Goal: Information Seeking & Learning: Learn about a topic

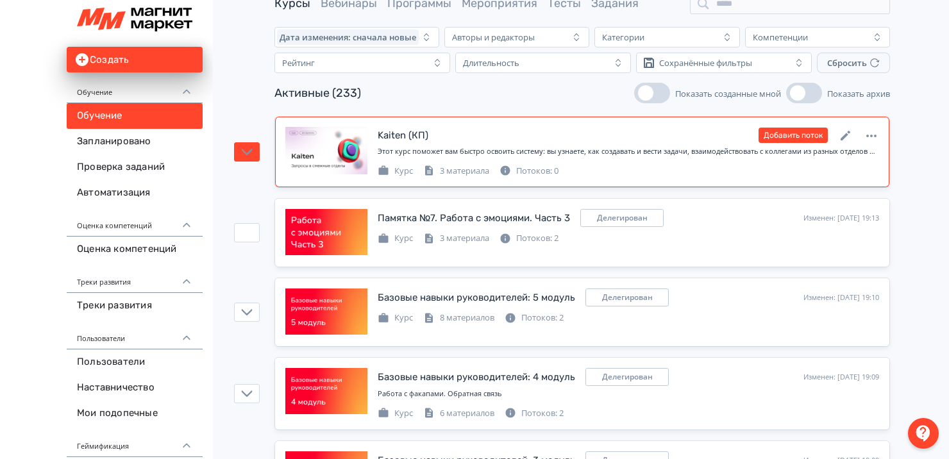
scroll to position [56, 0]
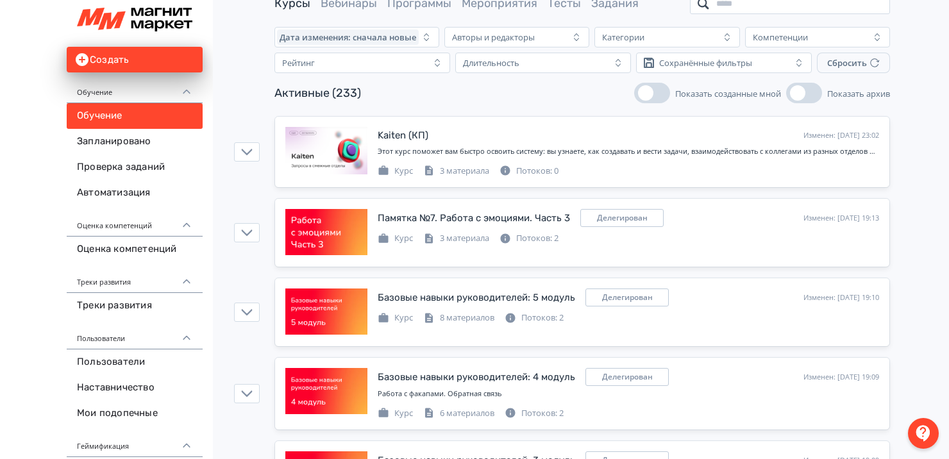
click at [721, 8] on input "search" at bounding box center [790, 4] width 200 height 21
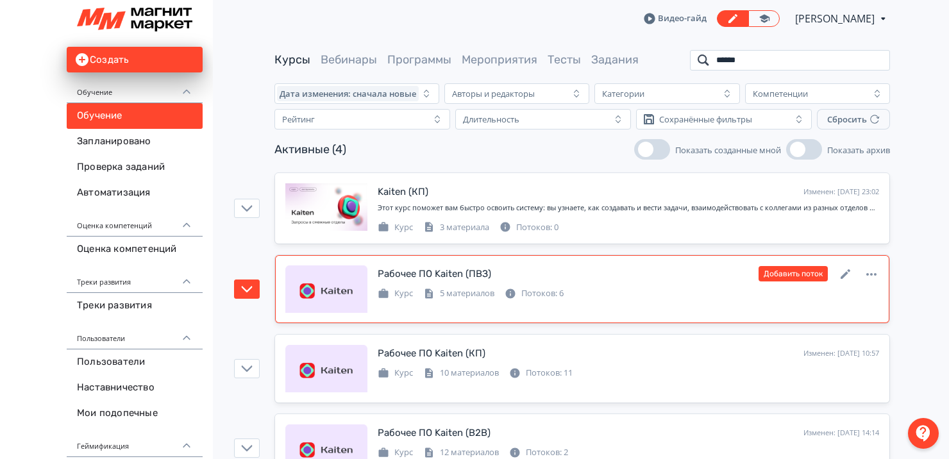
scroll to position [46, 0]
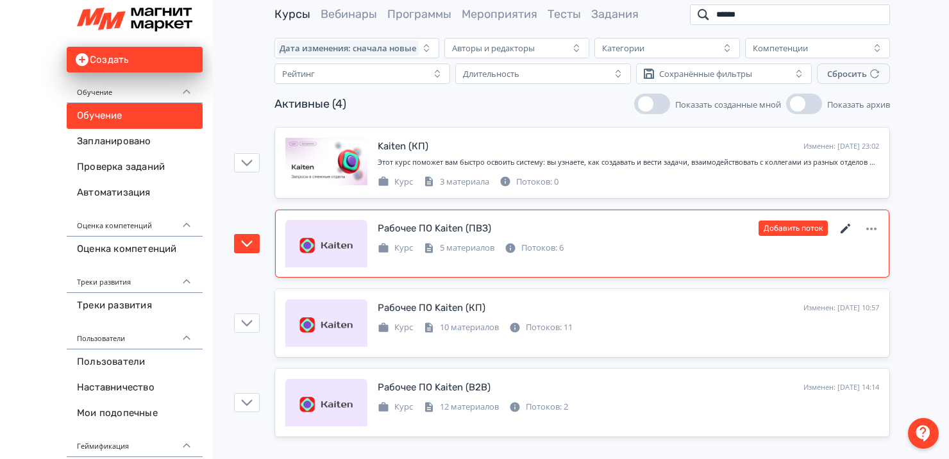
type input "******"
click at [846, 225] on icon at bounding box center [845, 228] width 15 height 15
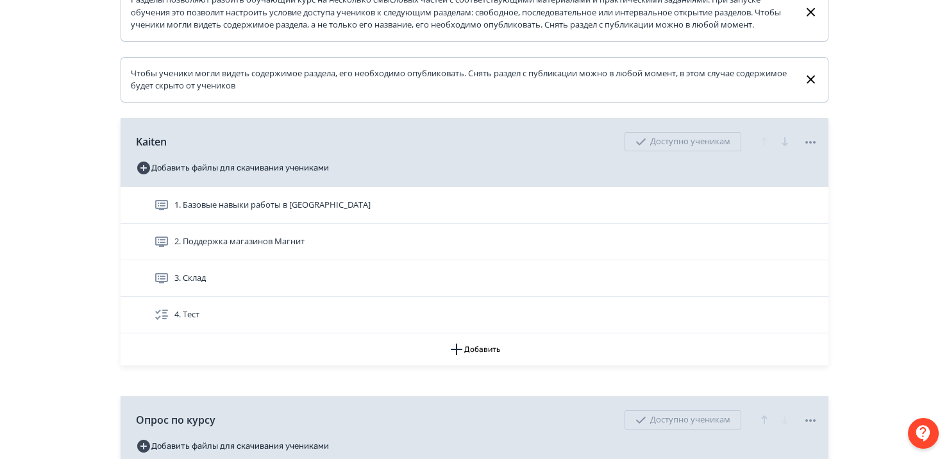
scroll to position [251, 0]
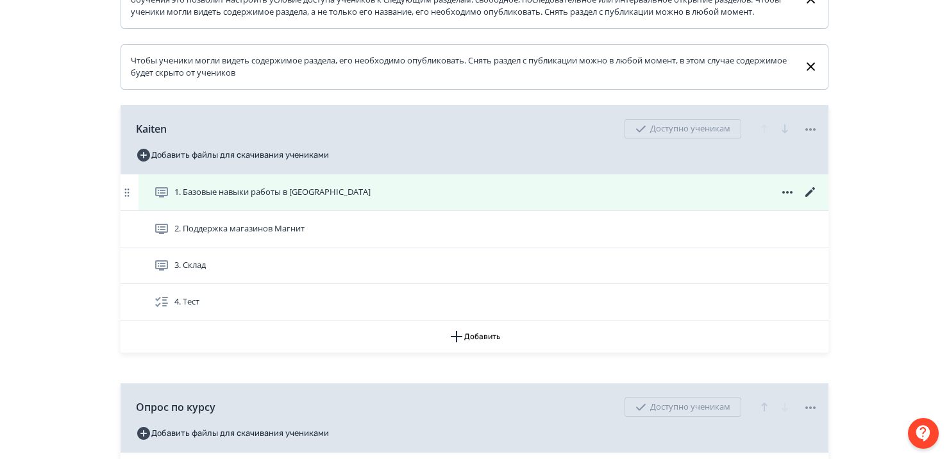
click at [274, 210] on div "1. Базовые навыки работы в [GEOGRAPHIC_DATA]" at bounding box center [483, 192] width 690 height 36
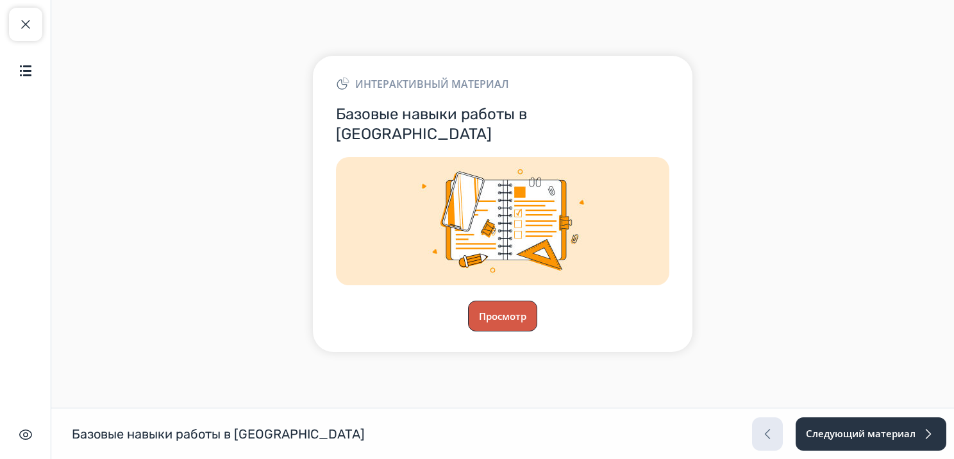
click at [515, 306] on button "Просмотр" at bounding box center [502, 316] width 69 height 31
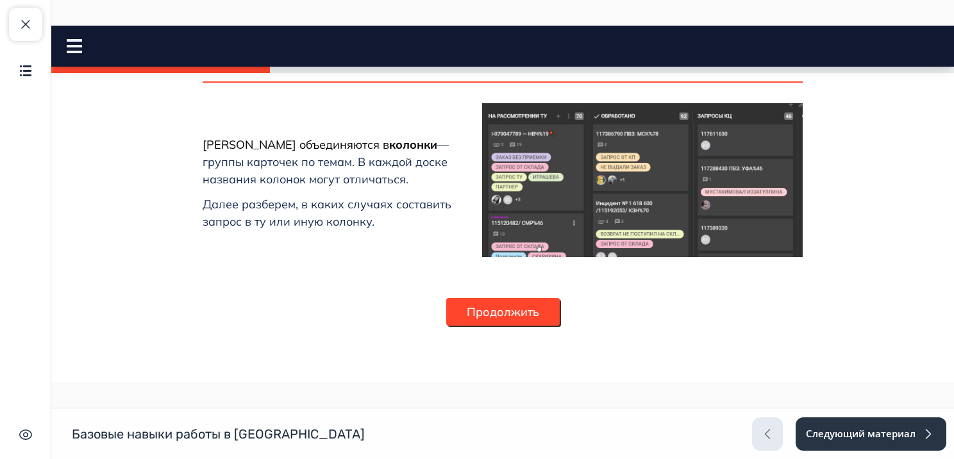
scroll to position [1036, 0]
click at [497, 310] on button "Продолжить" at bounding box center [502, 312] width 113 height 28
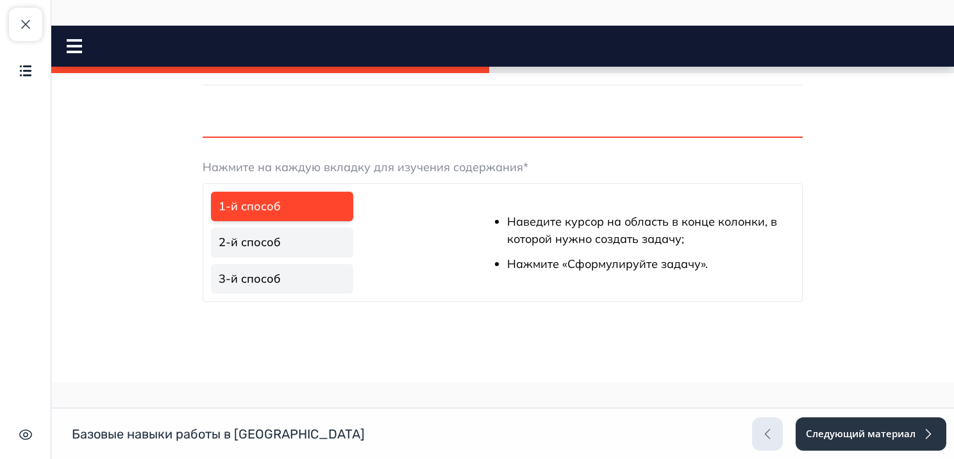
scroll to position [151, 0]
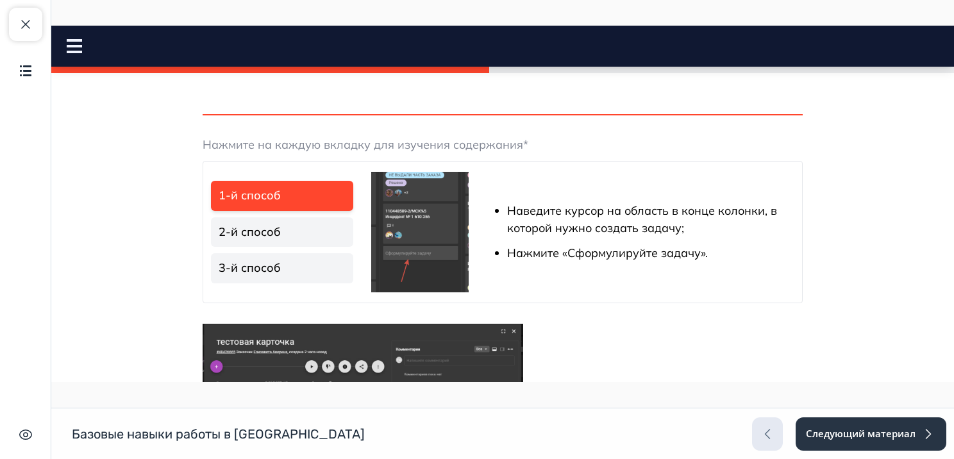
click at [233, 238] on link "2-й способ" at bounding box center [282, 232] width 142 height 30
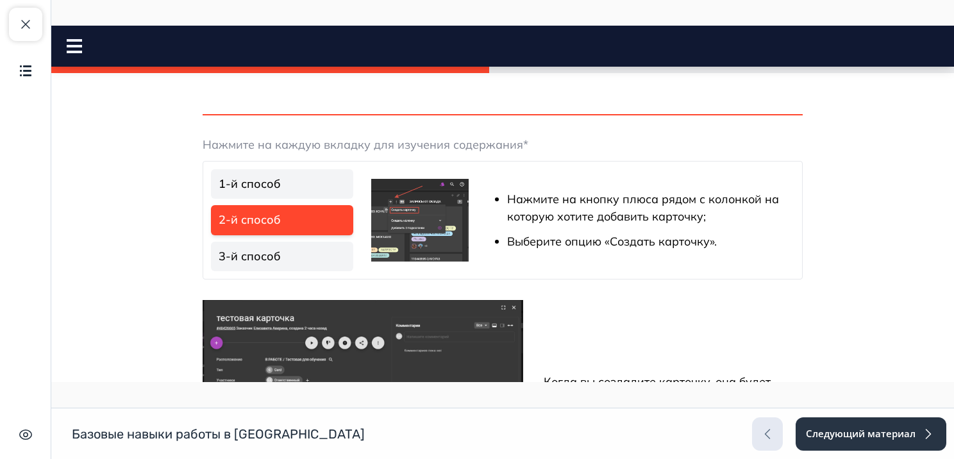
click at [246, 247] on link "3-й способ" at bounding box center [282, 257] width 142 height 30
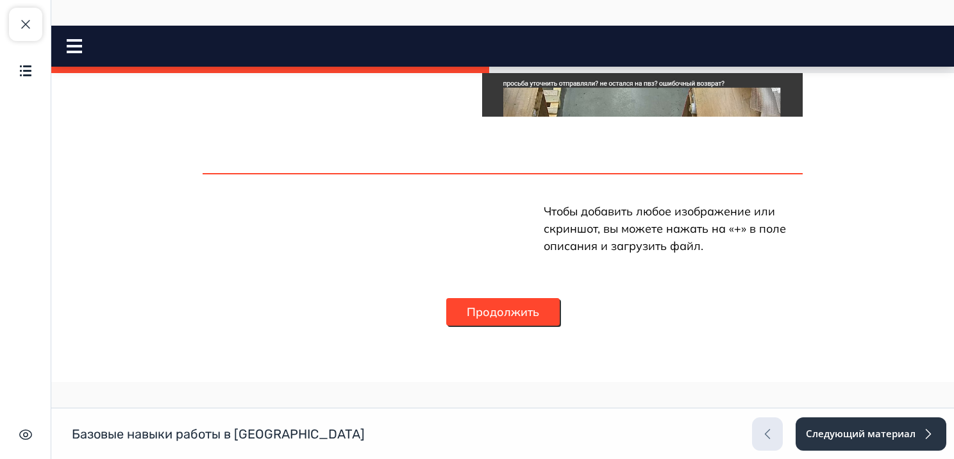
scroll to position [1073, 0]
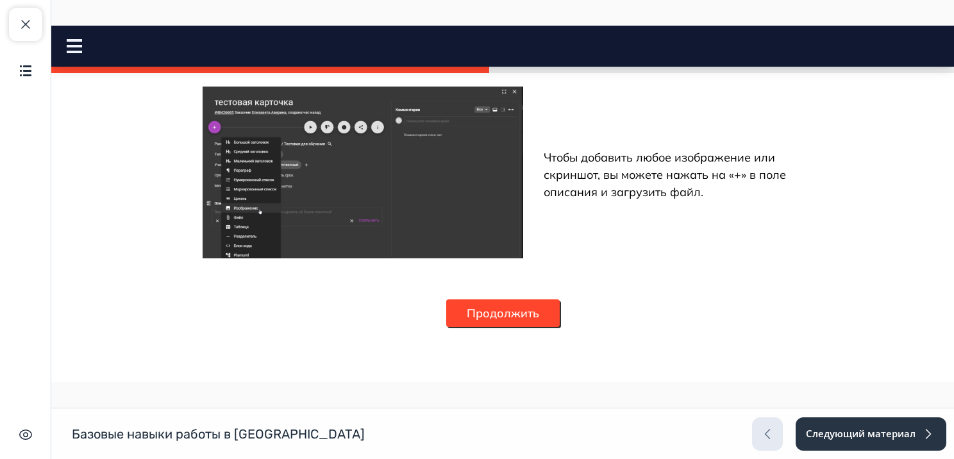
click at [492, 299] on button "Продолжить" at bounding box center [502, 313] width 113 height 28
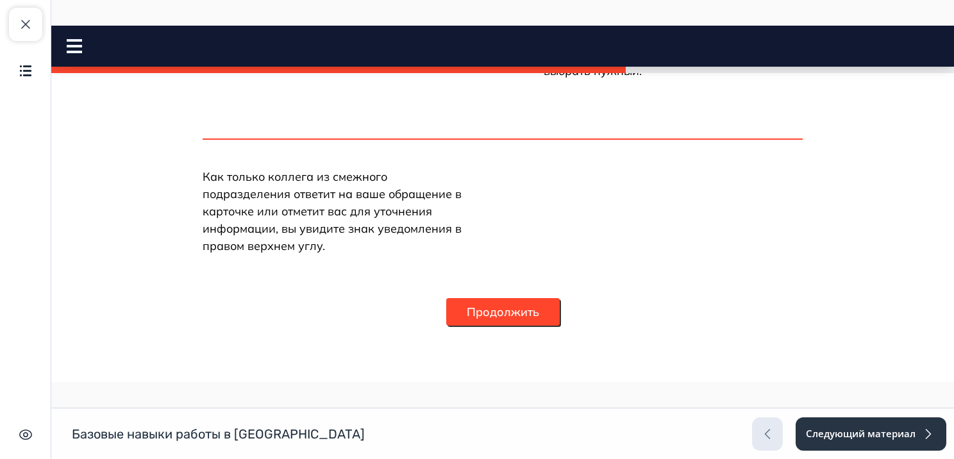
scroll to position [704, 0]
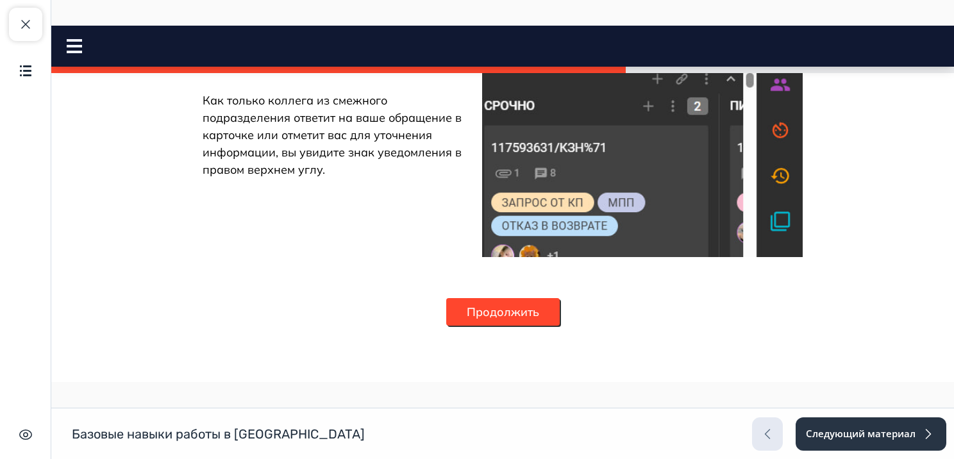
click at [499, 309] on button "Продолжить" at bounding box center [502, 312] width 113 height 28
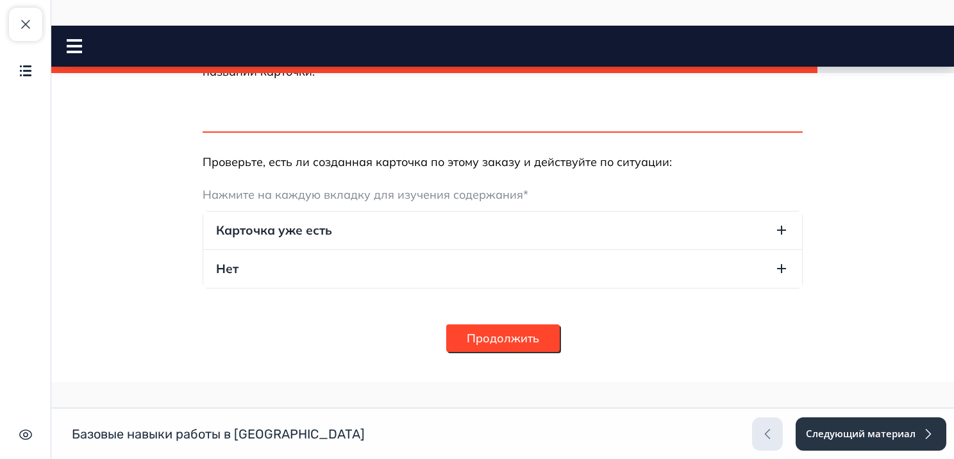
scroll to position [444, 0]
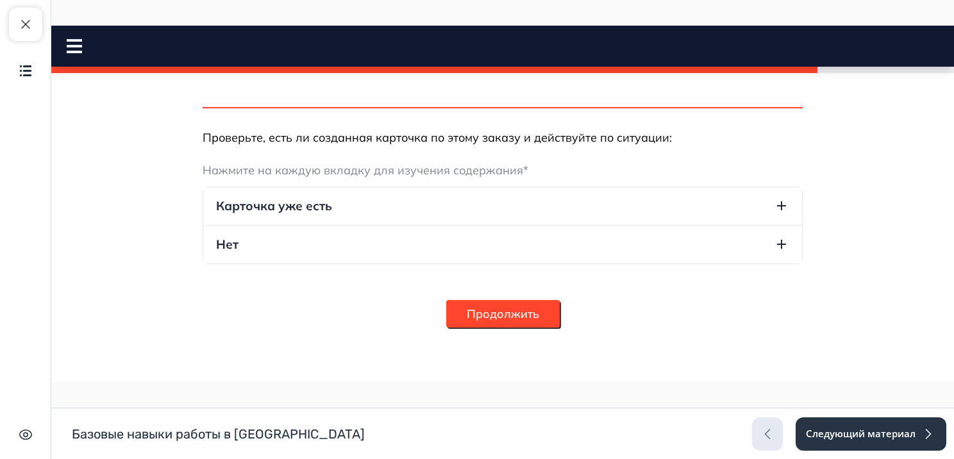
click at [472, 308] on button "Продолжить" at bounding box center [502, 314] width 113 height 28
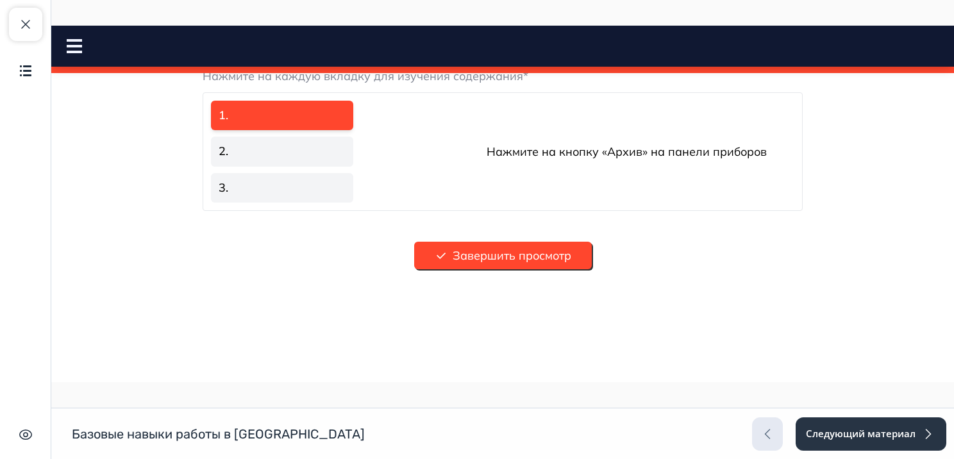
scroll to position [703, 0]
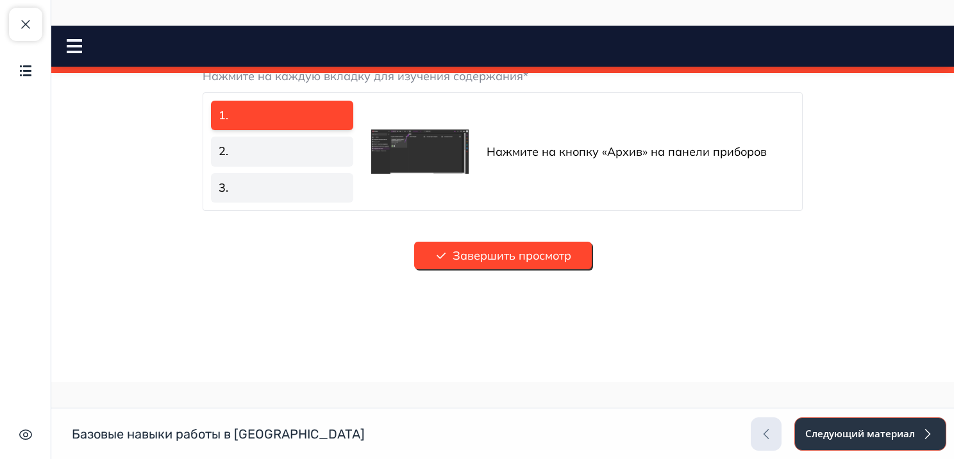
click at [851, 421] on button "Следующий материал" at bounding box center [870, 433] width 152 height 33
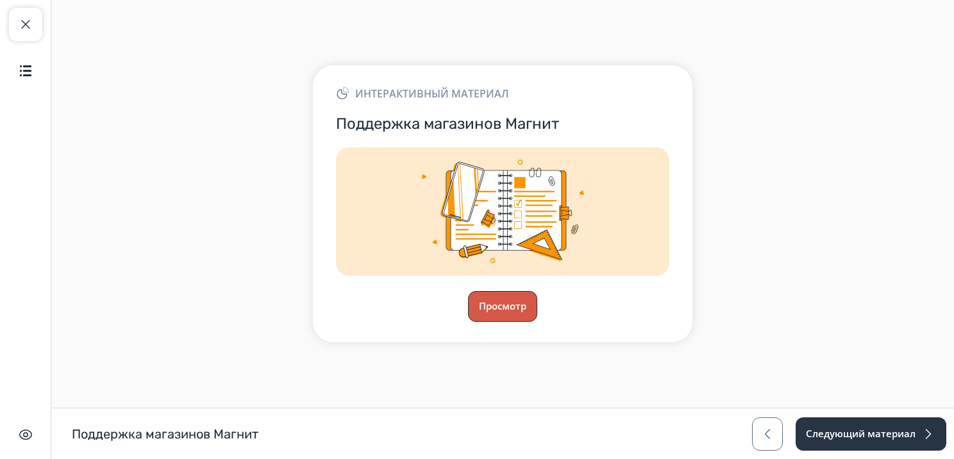
click at [518, 306] on button "Просмотр" at bounding box center [502, 306] width 69 height 31
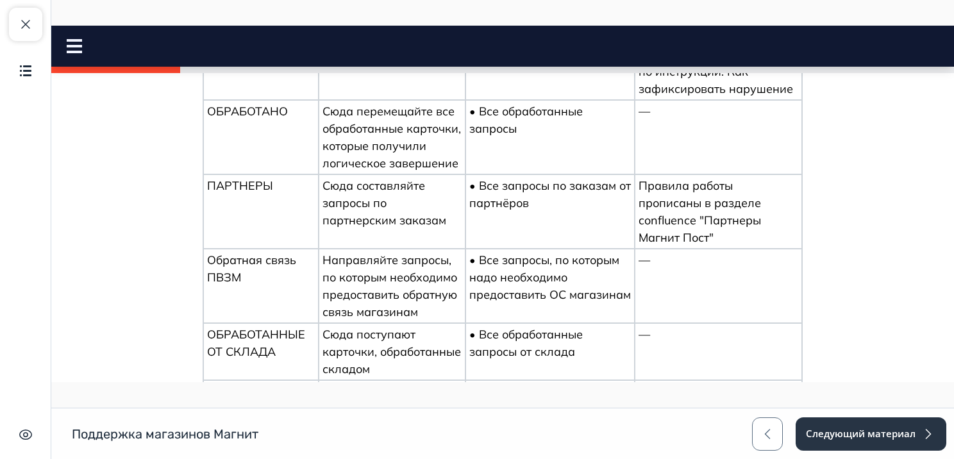
scroll to position [870, 0]
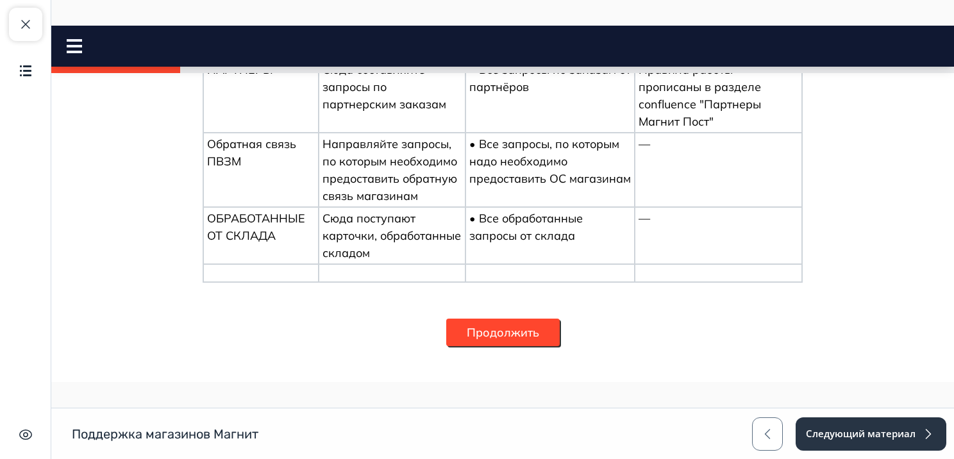
click at [483, 319] on button "Продолжить" at bounding box center [502, 333] width 113 height 28
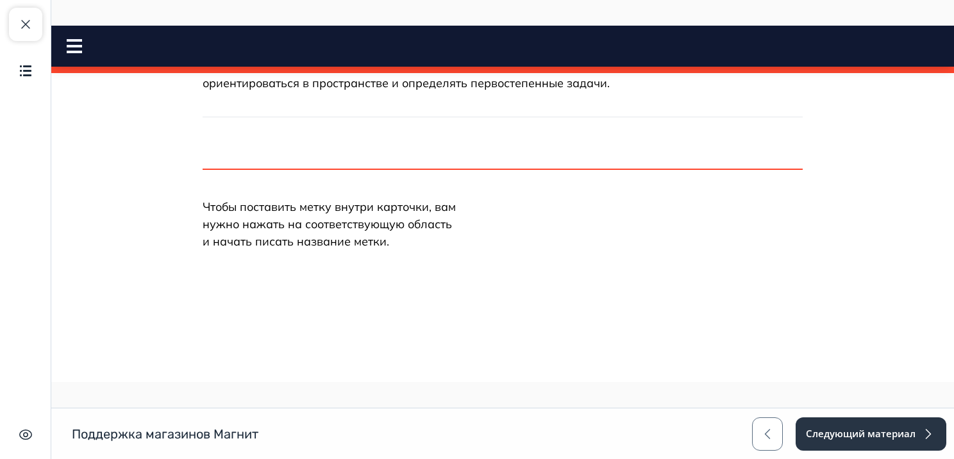
scroll to position [0, 0]
